Goal: Information Seeking & Learning: Learn about a topic

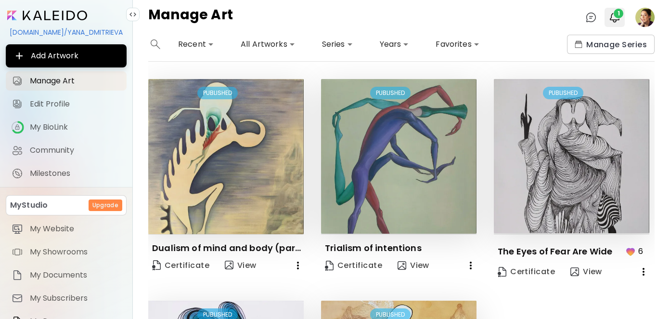
click at [618, 13] on span "1" at bounding box center [619, 14] width 10 height 10
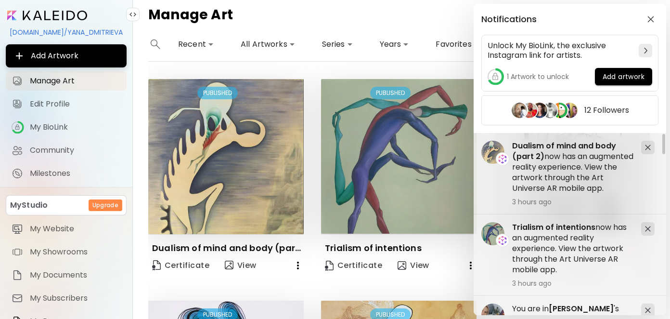
click at [568, 167] on h5 "Dualism of mind and body (part 2) now has an augmented reality experience. View…" at bounding box center [572, 167] width 121 height 53
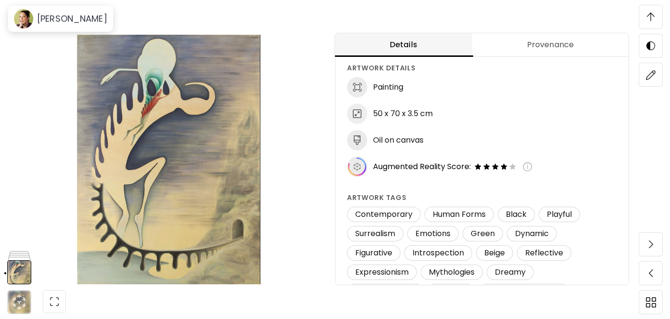
scroll to position [99, 0]
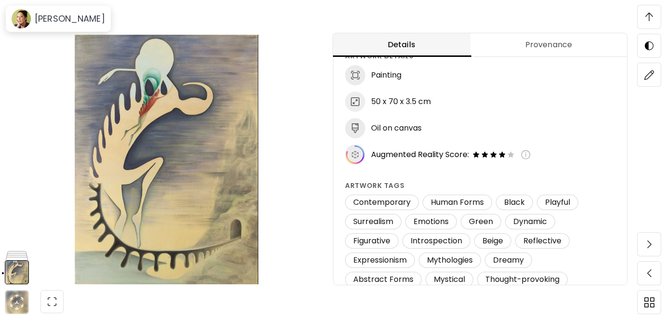
click at [529, 155] on img at bounding box center [526, 155] width 10 height 10
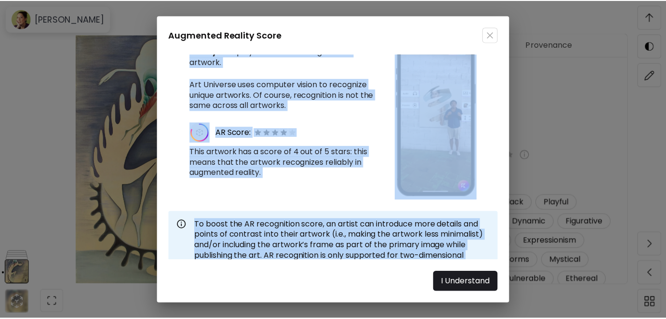
scroll to position [38, 0]
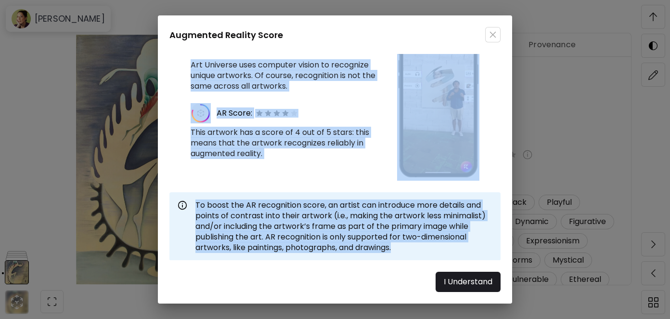
drag, startPoint x: 182, startPoint y: 58, endPoint x: 489, endPoint y: 260, distance: 367.9
click at [489, 260] on div "Augmented Reality Score The Art Universe mobile app uses augmented reality to d…" at bounding box center [335, 159] width 354 height 288
click at [491, 38] on img "button" at bounding box center [493, 34] width 7 height 7
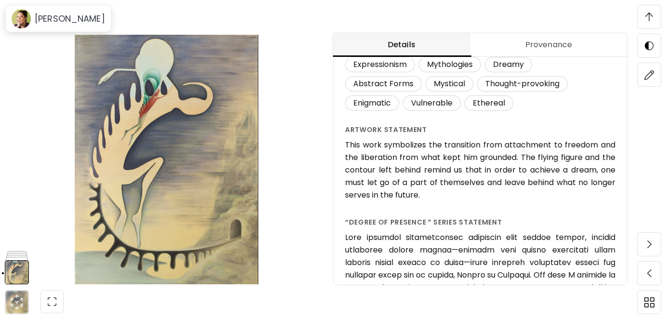
scroll to position [295, 0]
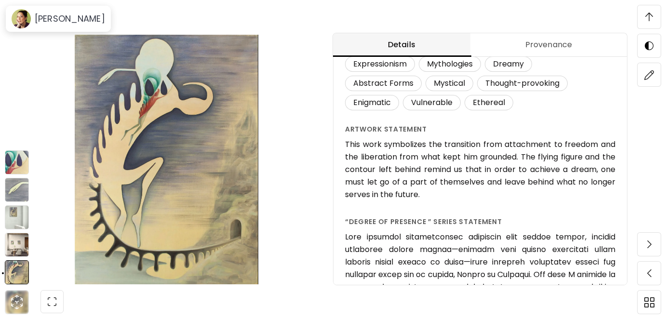
click at [18, 269] on img at bounding box center [17, 272] width 24 height 24
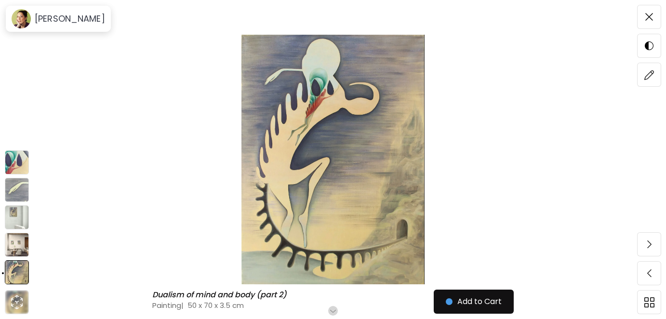
click at [19, 164] on img at bounding box center [17, 162] width 24 height 24
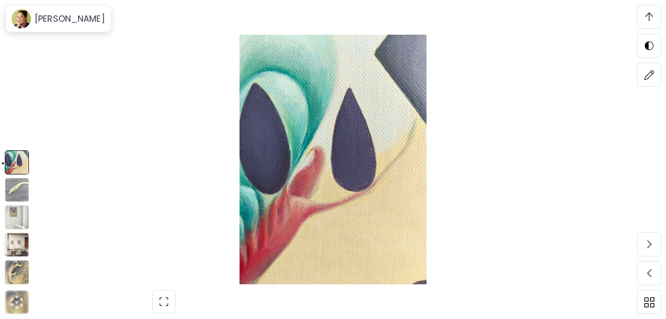
click at [20, 181] on img at bounding box center [17, 190] width 24 height 24
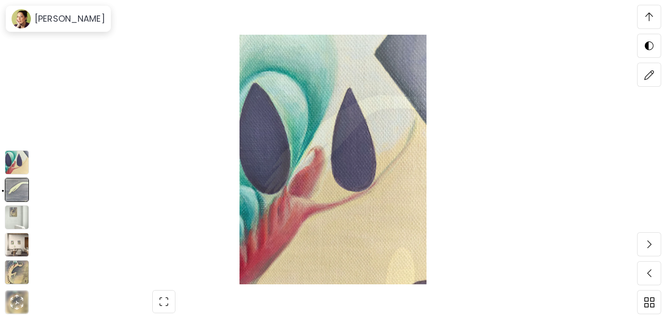
scroll to position [1996, 0]
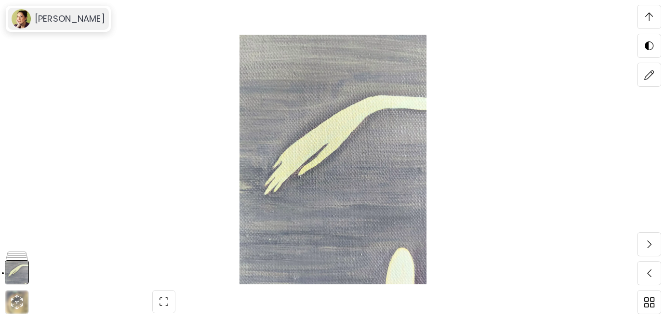
click at [61, 22] on h6 "[PERSON_NAME]" at bounding box center [70, 19] width 70 height 12
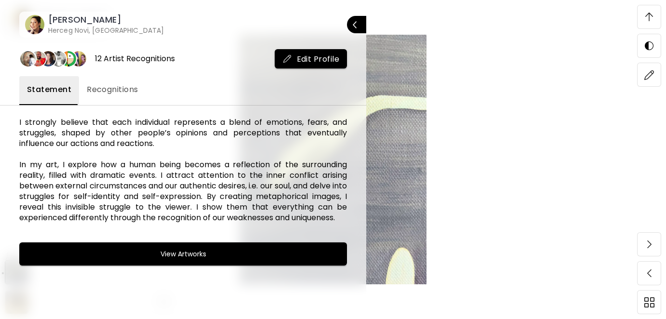
click at [105, 85] on span "Recognitions" at bounding box center [113, 90] width 52 height 12
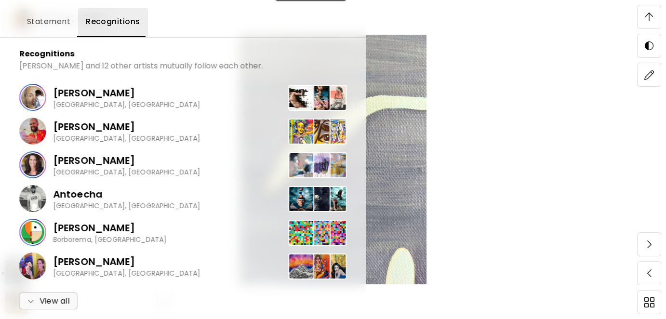
scroll to position [74, 0]
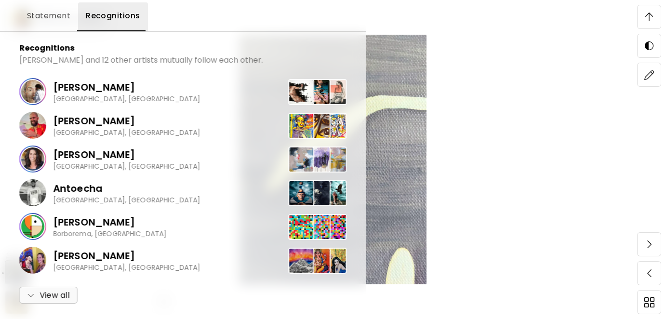
click at [591, 12] on div at bounding box center [333, 159] width 666 height 319
